Goal: Book appointment/travel/reservation

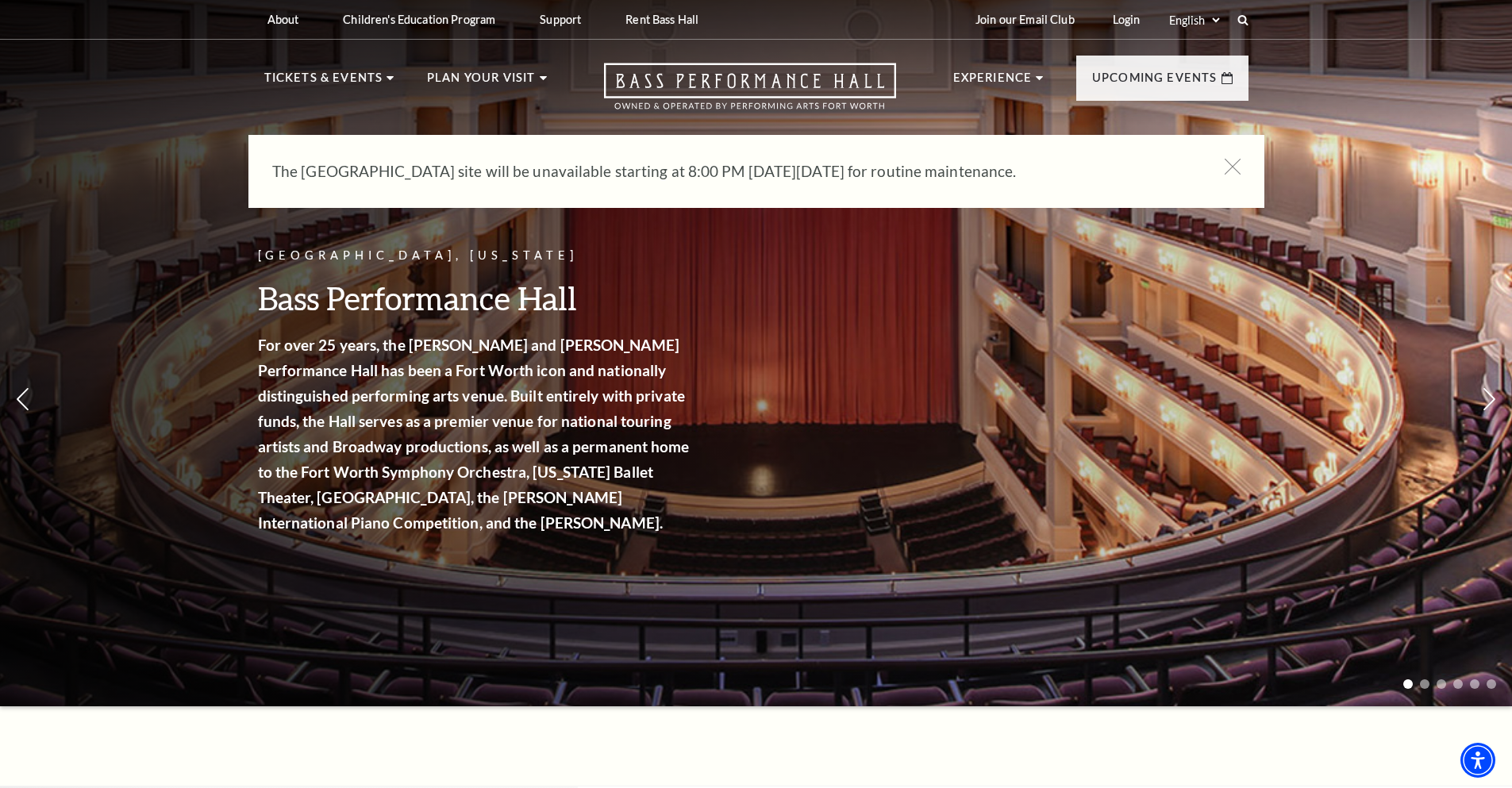
click at [1236, 166] on icon at bounding box center [1232, 166] width 16 height 16
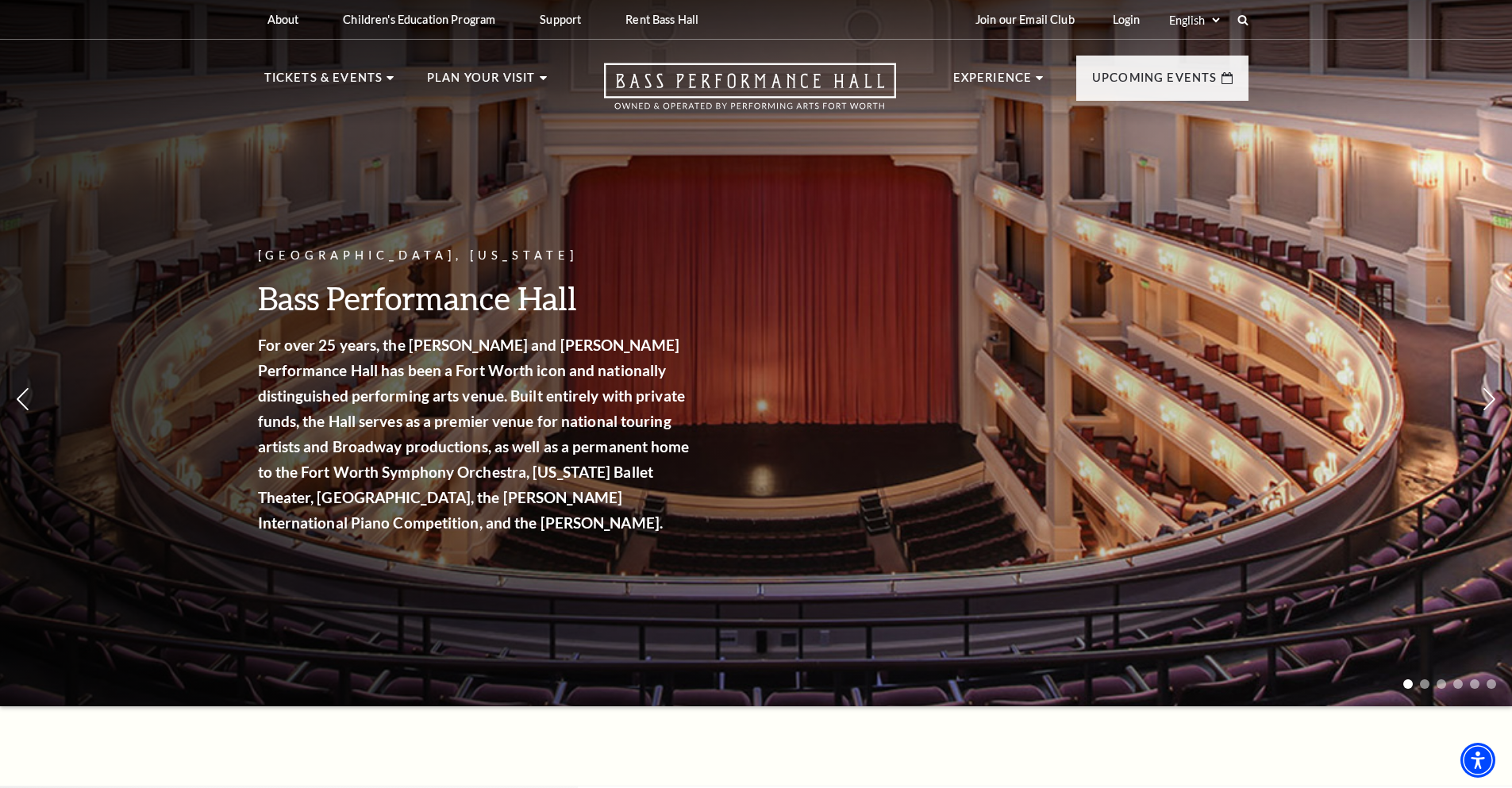
click at [296, 345] on link "Calendar" at bounding box center [312, 347] width 69 height 13
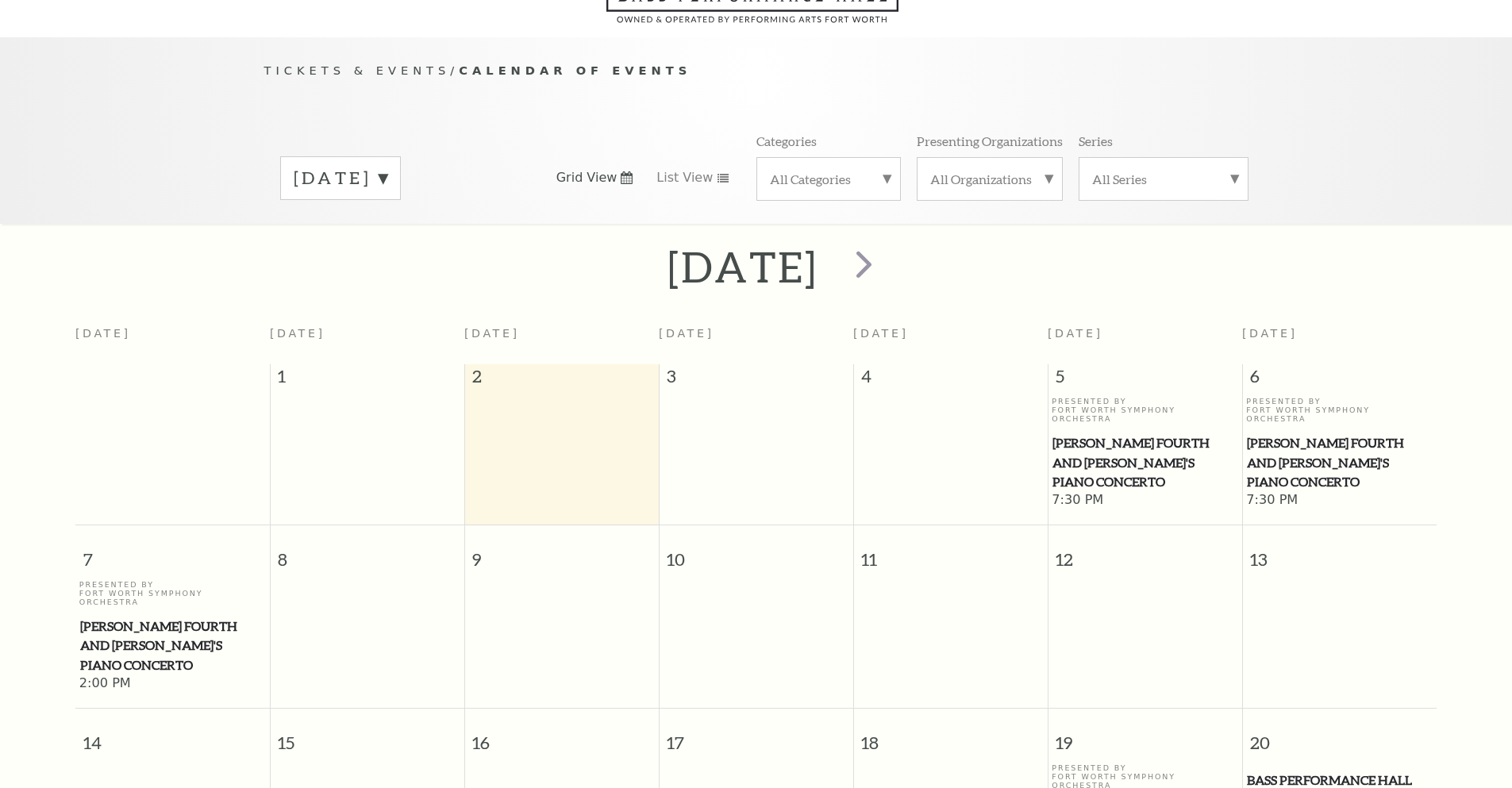
scroll to position [140, 0]
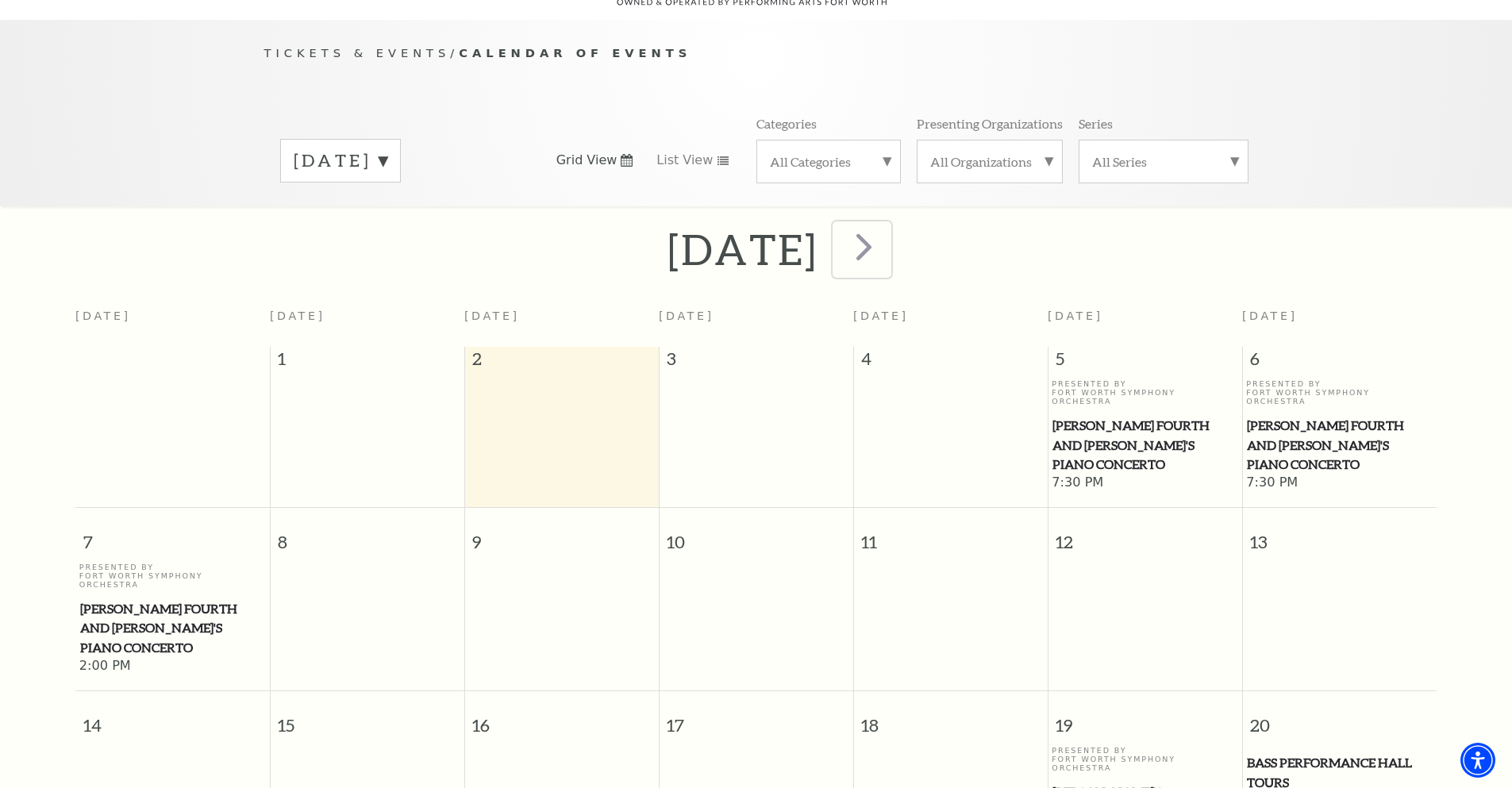
click at [887, 224] on span "next" at bounding box center [864, 247] width 45 height 45
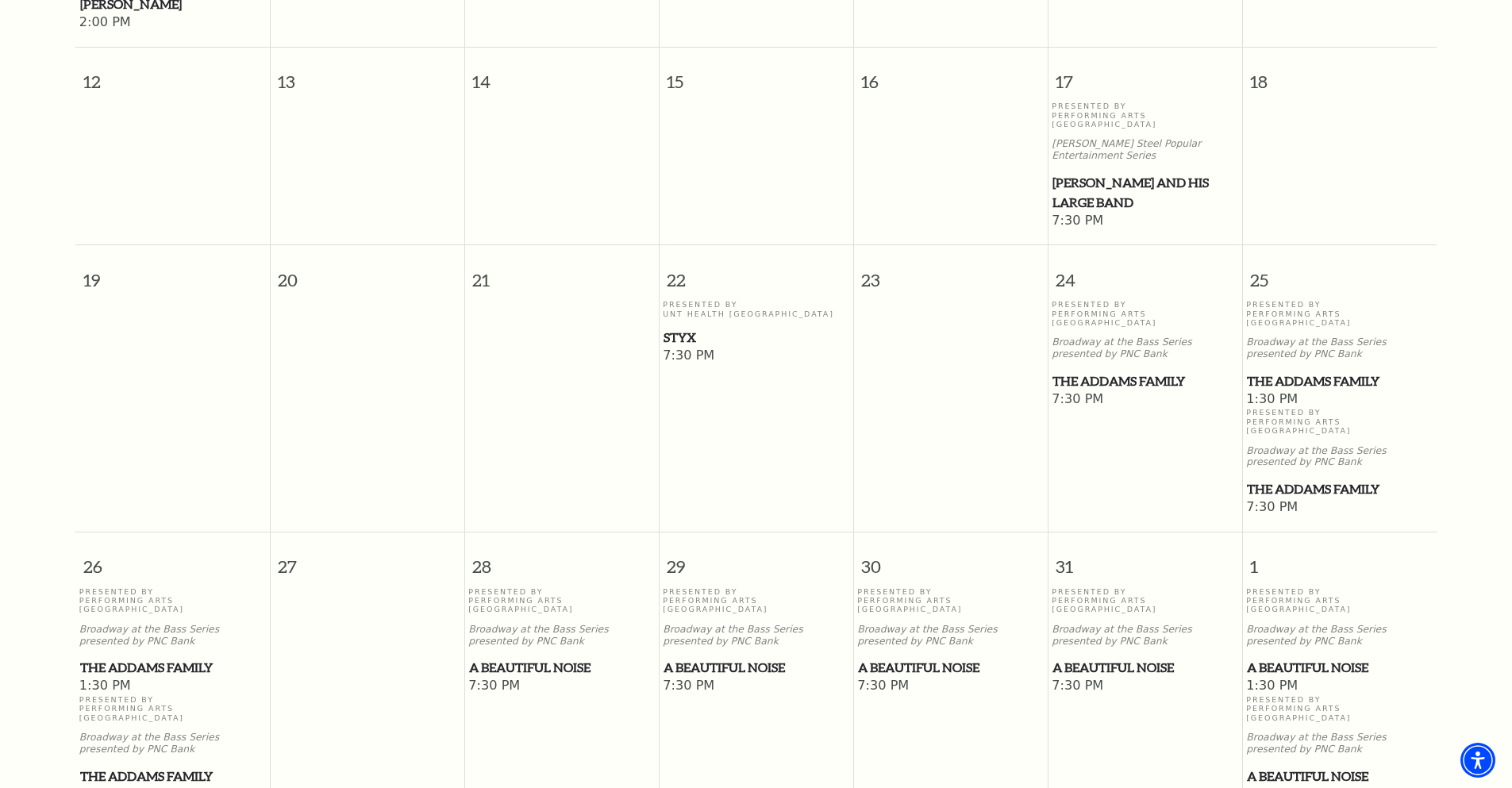
scroll to position [854, 0]
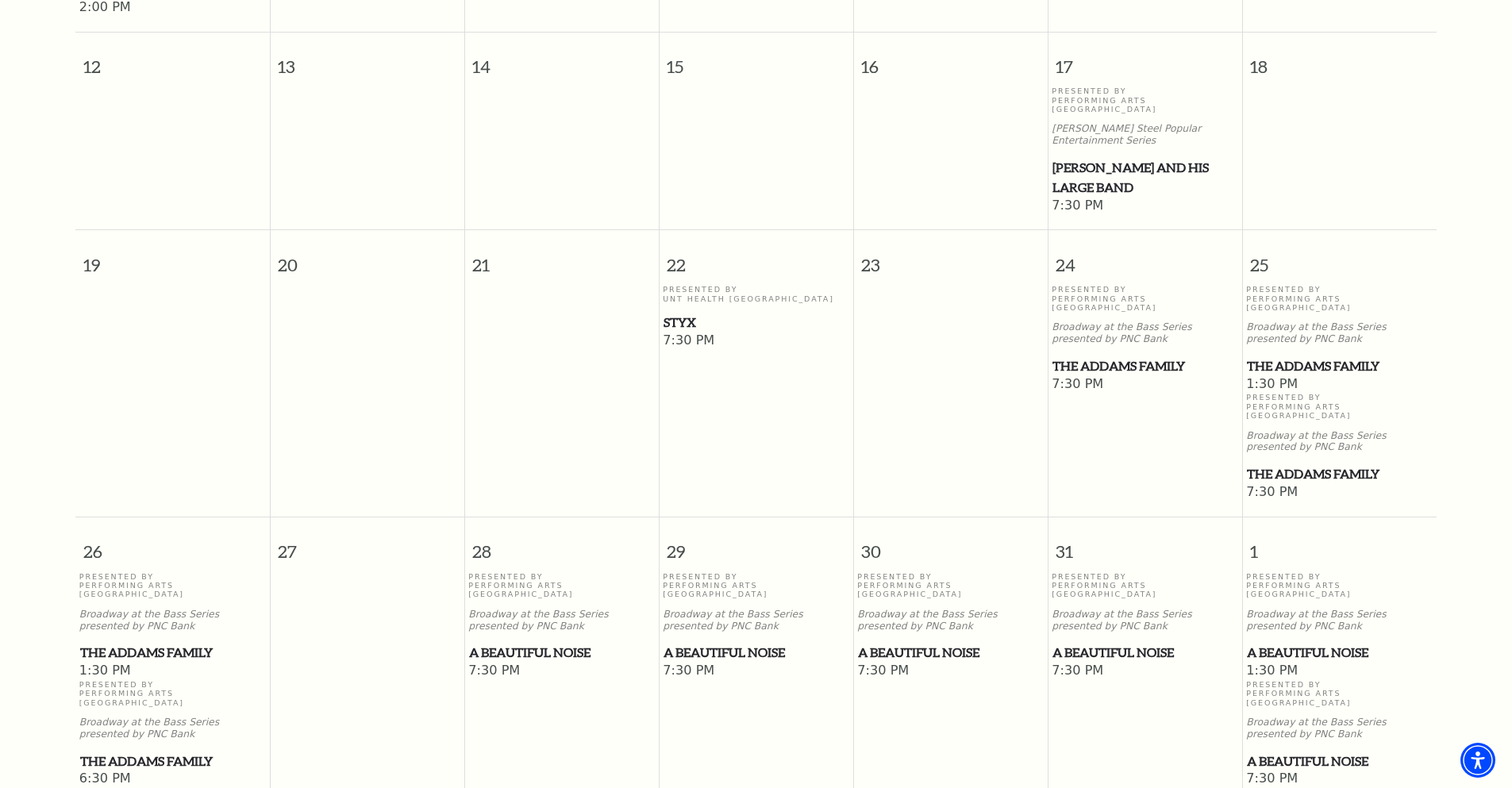
click at [560, 643] on span "A Beautiful Noise" at bounding box center [561, 653] width 185 height 20
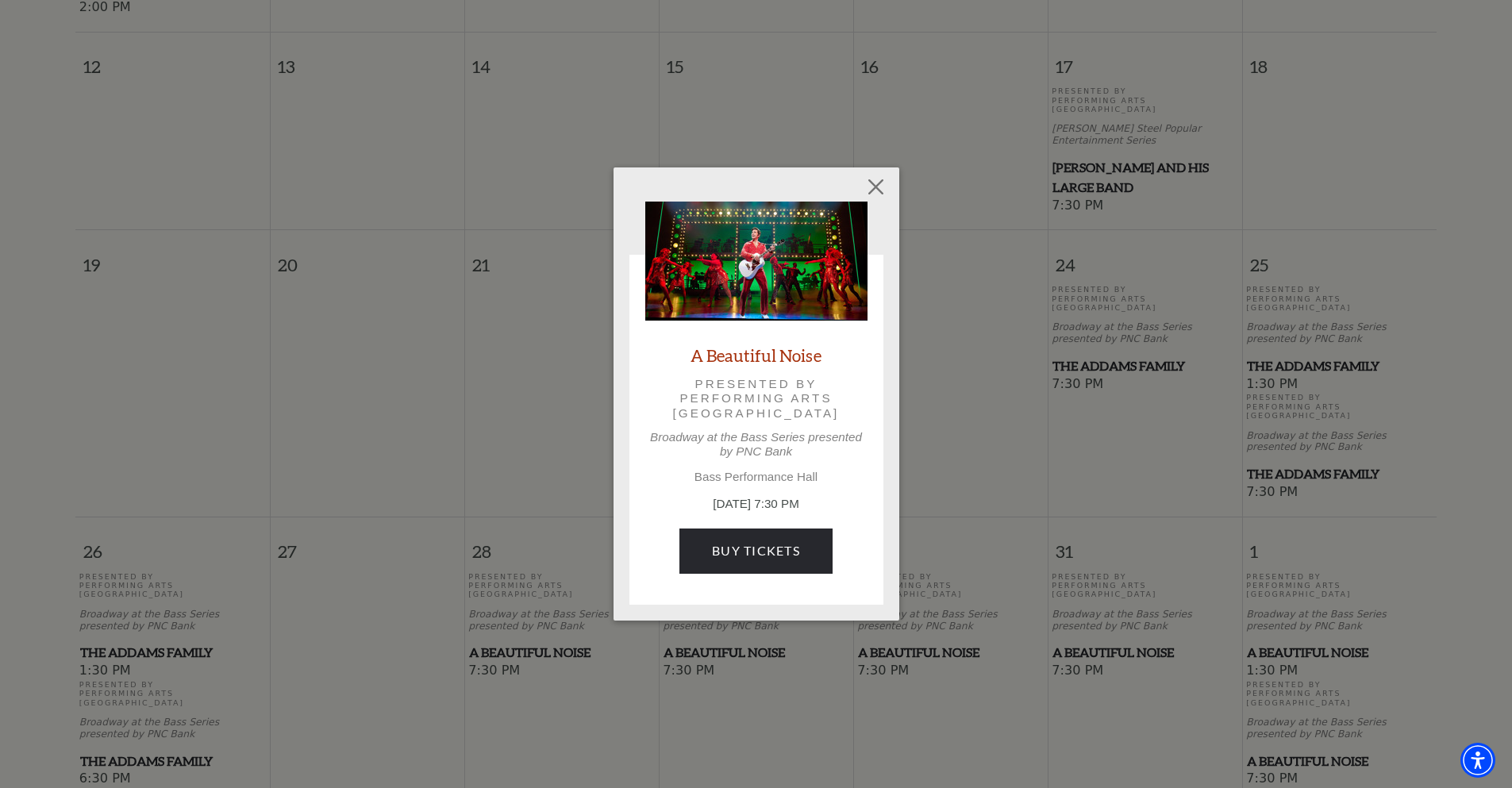
click at [765, 248] on img at bounding box center [756, 261] width 223 height 119
click at [753, 367] on div "A Beautiful Noise Presented by Performing Arts [GEOGRAPHIC_DATA] at the Bass Se…" at bounding box center [756, 395] width 223 height 387
click at [754, 353] on link "A Beautiful Noise" at bounding box center [756, 355] width 131 height 22
